Goal: Task Accomplishment & Management: Manage account settings

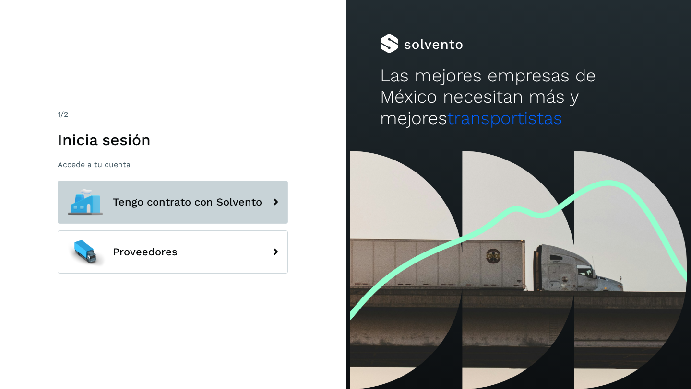
click at [186, 203] on span "Tengo contrato con Solvento" at bounding box center [187, 203] width 149 height 12
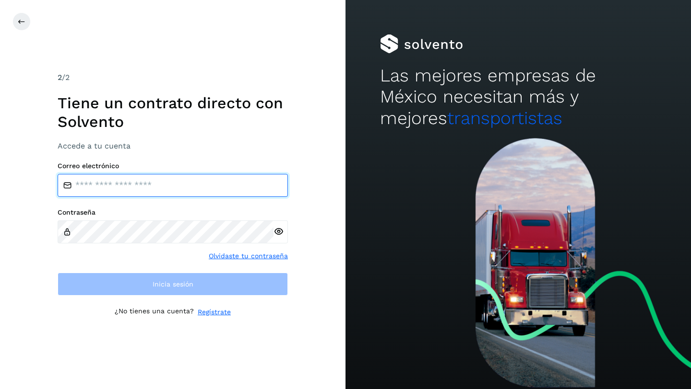
type input "**********"
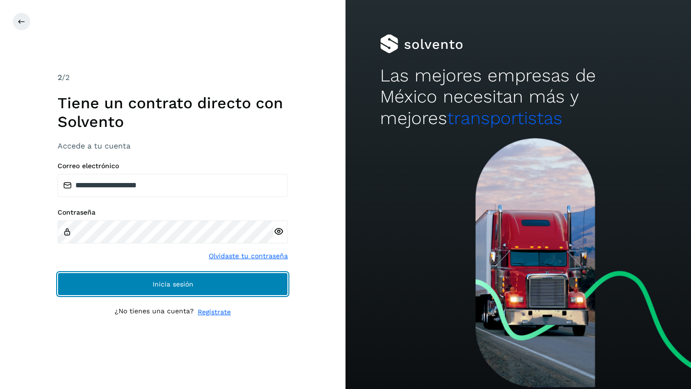
click at [168, 284] on span "Inicia sesión" at bounding box center [173, 284] width 41 height 7
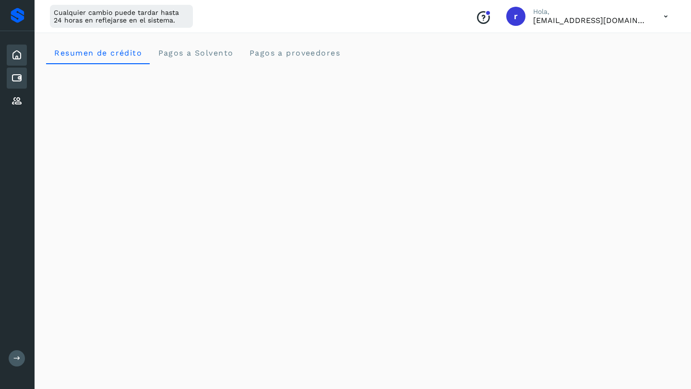
click at [17, 77] on icon at bounding box center [17, 78] width 12 height 12
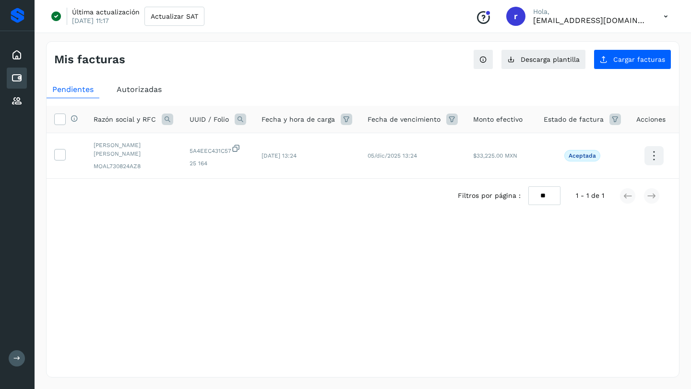
click at [666, 14] on icon at bounding box center [666, 17] width 20 height 20
click at [615, 62] on div "Cerrar sesión" at bounding box center [618, 62] width 114 height 18
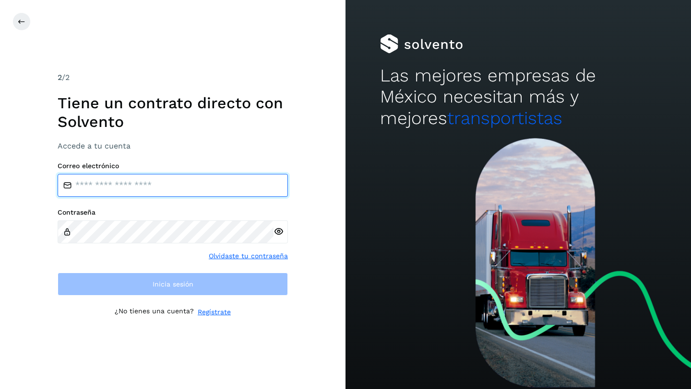
type input "**********"
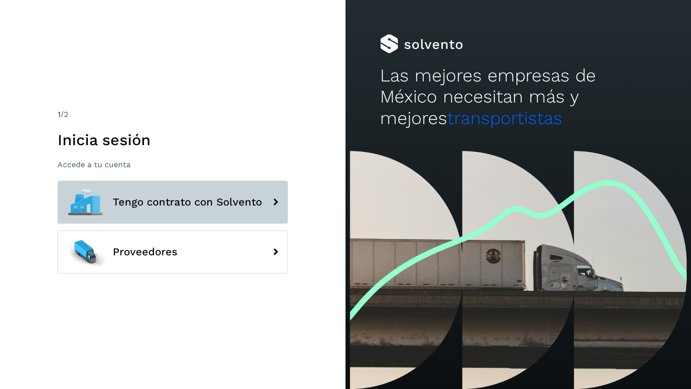
click at [167, 201] on span "Tengo contrato con Solvento" at bounding box center [187, 203] width 149 height 12
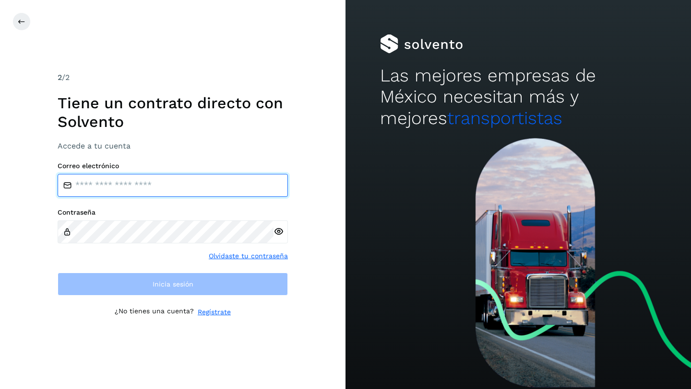
type input "**********"
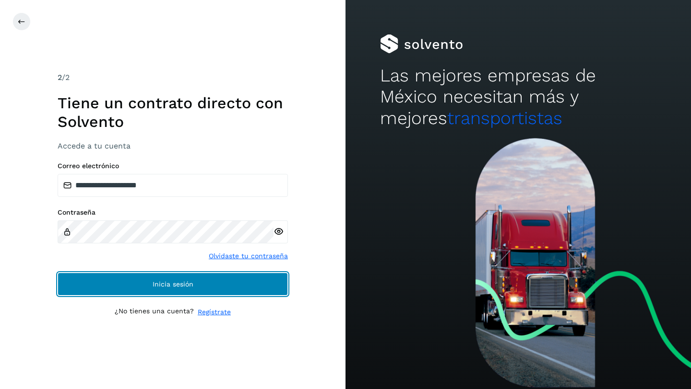
click at [174, 283] on span "Inicia sesión" at bounding box center [173, 284] width 41 height 7
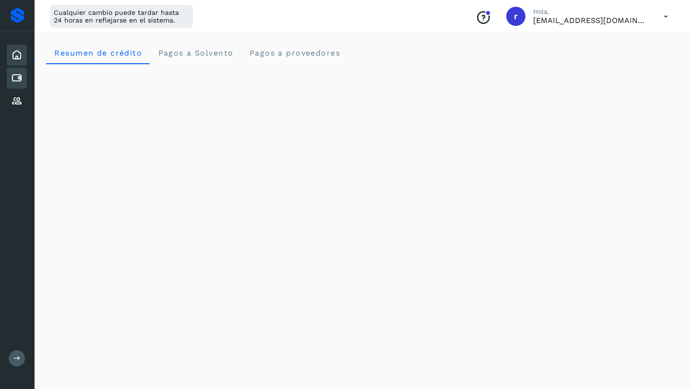
click at [20, 78] on icon at bounding box center [17, 78] width 12 height 12
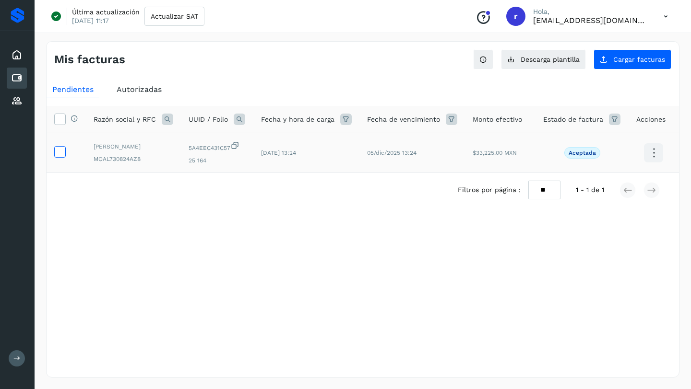
click at [61, 155] on icon at bounding box center [60, 151] width 10 height 10
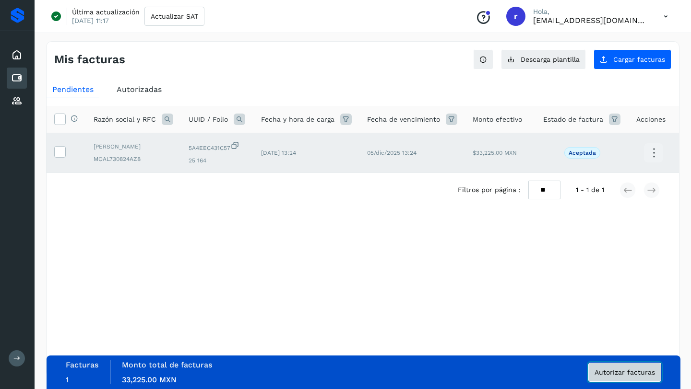
click at [623, 372] on span "Autorizar facturas" at bounding box center [624, 372] width 60 height 7
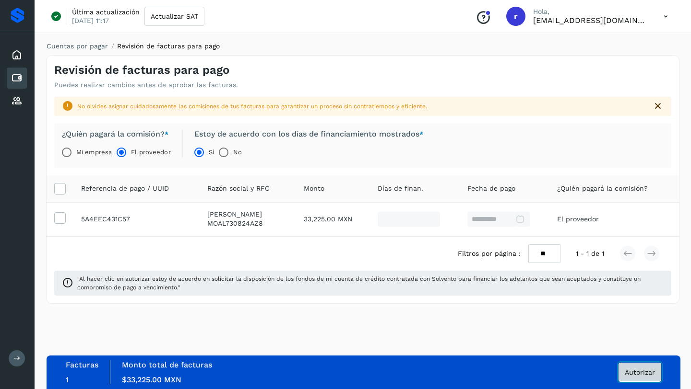
click at [641, 372] on span "Autorizar" at bounding box center [640, 372] width 30 height 7
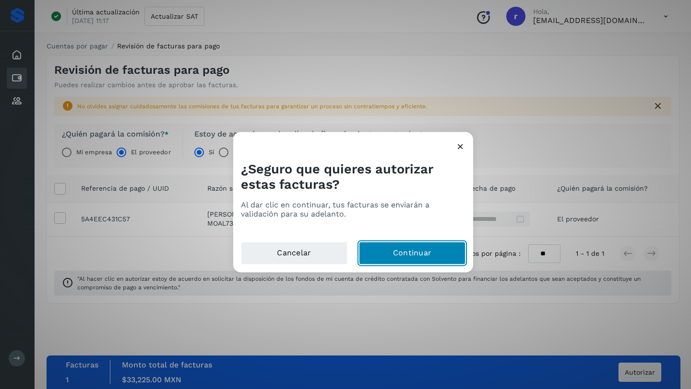
click at [413, 253] on button "Continuar" at bounding box center [412, 253] width 106 height 23
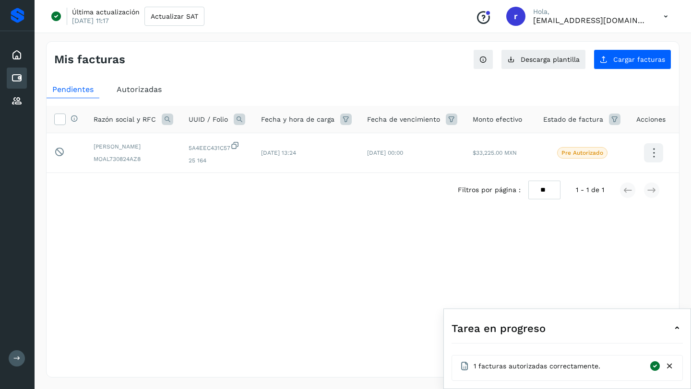
click at [649, 273] on div "Mis facturas Ver instrucciones para cargar Facturas Descarga plantilla Cargar f…" at bounding box center [362, 209] width 633 height 337
click at [665, 15] on icon at bounding box center [666, 17] width 20 height 20
click at [615, 62] on div "Cerrar sesión" at bounding box center [618, 62] width 114 height 18
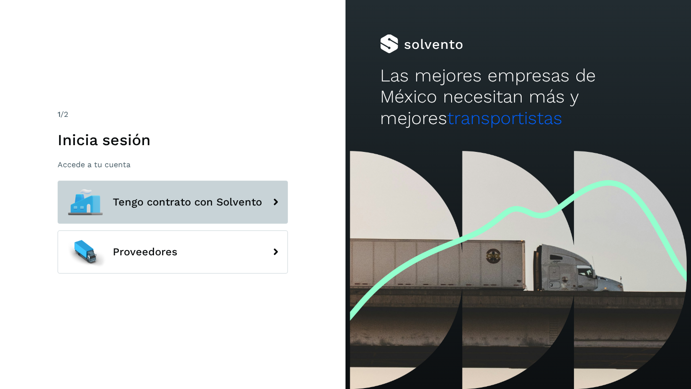
click at [187, 199] on span "Tengo contrato con Solvento" at bounding box center [187, 203] width 149 height 12
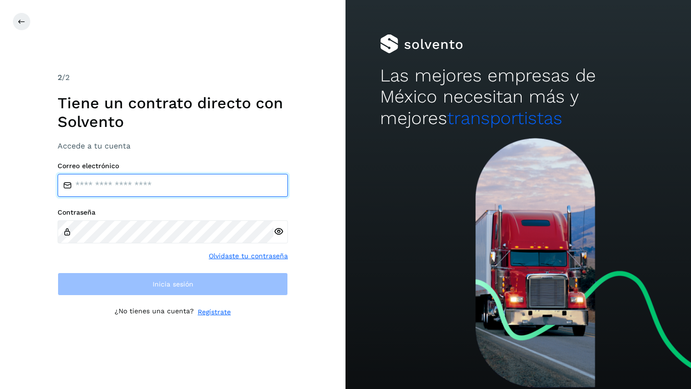
type input "**********"
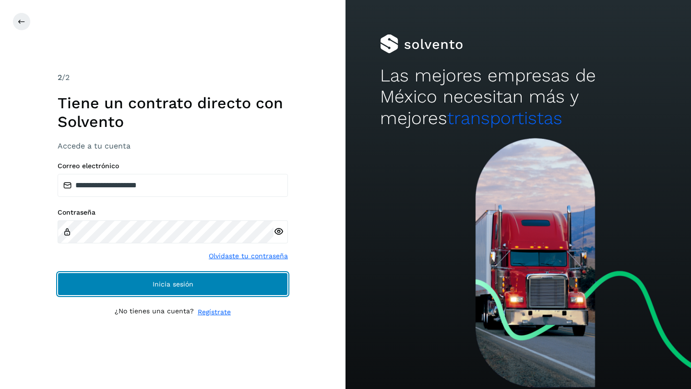
click at [180, 285] on span "Inicia sesión" at bounding box center [173, 284] width 41 height 7
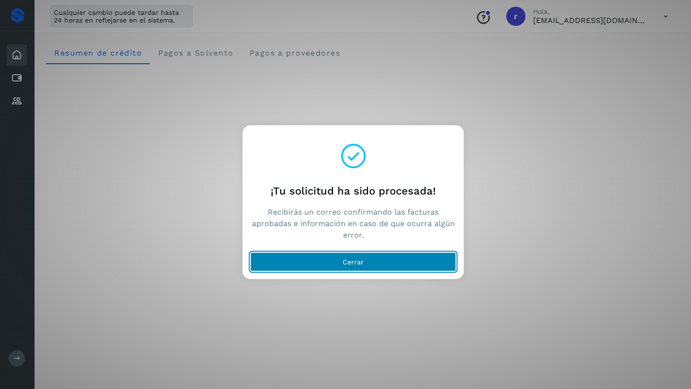
click at [359, 261] on span "Cerrar" at bounding box center [352, 262] width 21 height 7
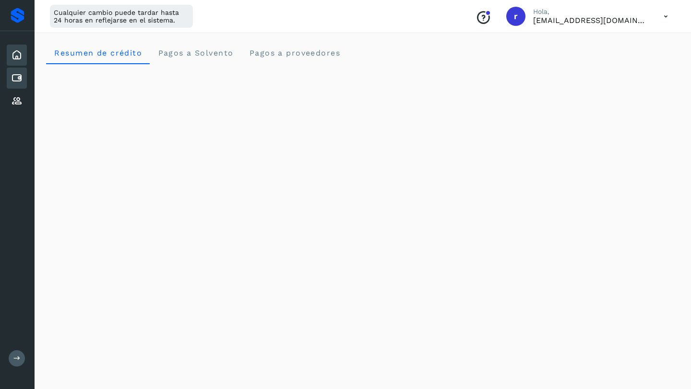
click at [18, 76] on icon at bounding box center [17, 78] width 12 height 12
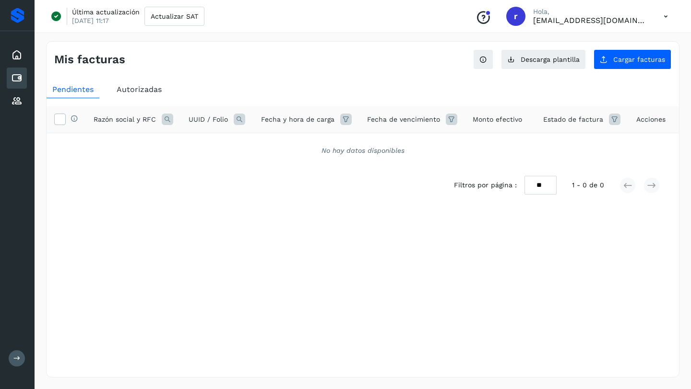
click at [667, 15] on icon at bounding box center [666, 17] width 20 height 20
click at [139, 90] on div at bounding box center [345, 194] width 691 height 389
click at [140, 88] on span "Autorizadas" at bounding box center [139, 89] width 45 height 9
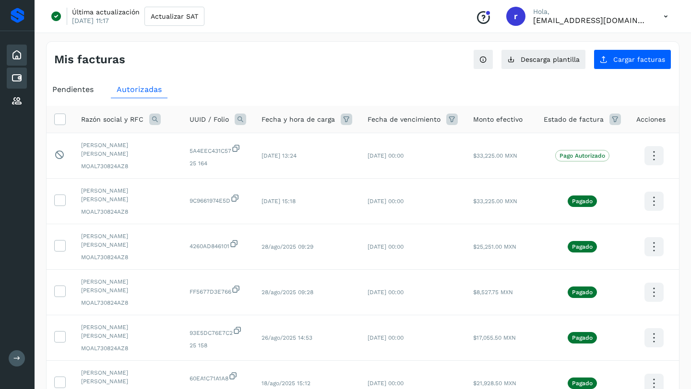
click at [17, 53] on icon at bounding box center [17, 55] width 12 height 12
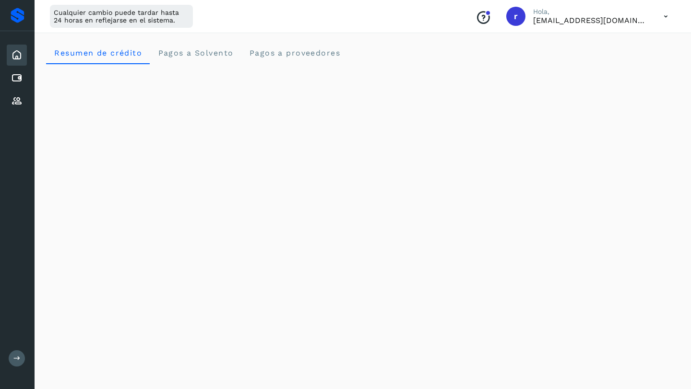
click at [664, 17] on icon at bounding box center [666, 17] width 20 height 20
click at [615, 62] on div "Cerrar sesión" at bounding box center [618, 62] width 114 height 18
